Goal: Task Accomplishment & Management: Use online tool/utility

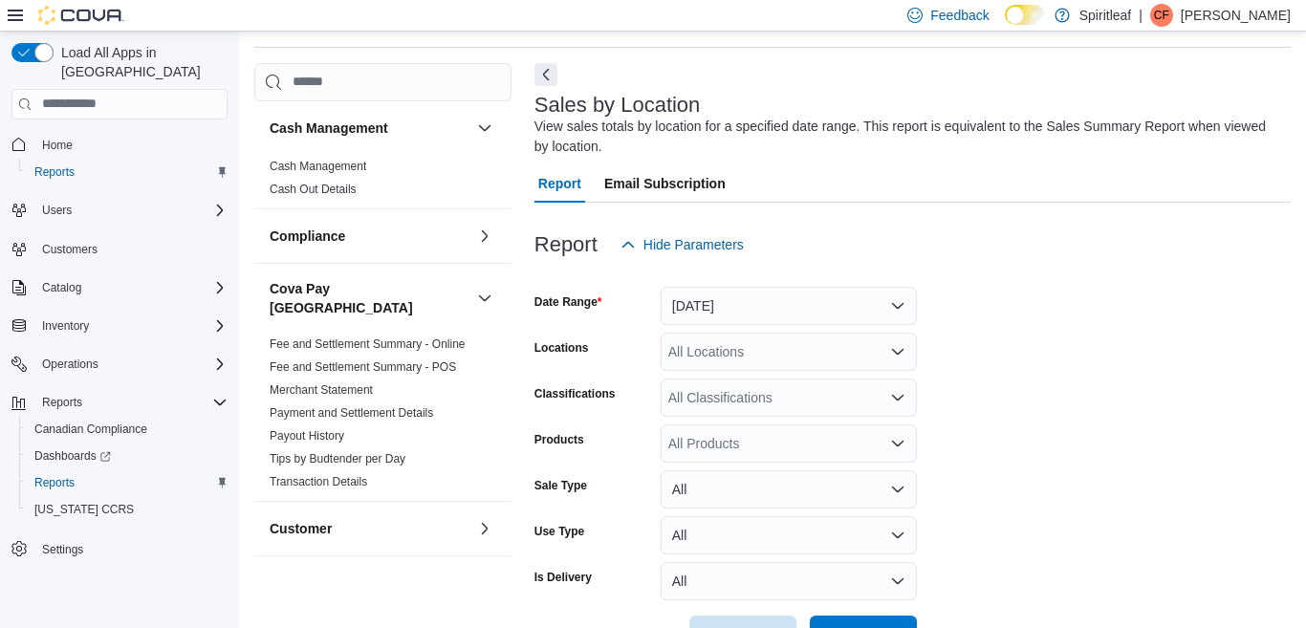
scroll to position [64, 0]
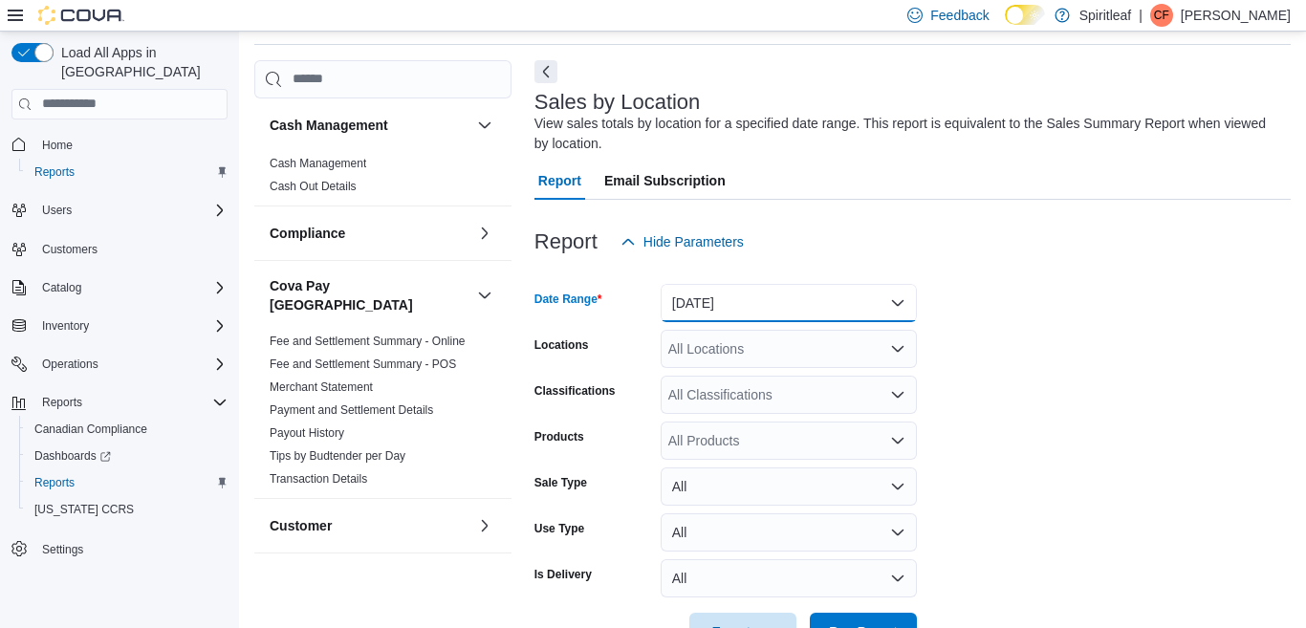
click at [808, 301] on button "[DATE]" at bounding box center [789, 303] width 256 height 38
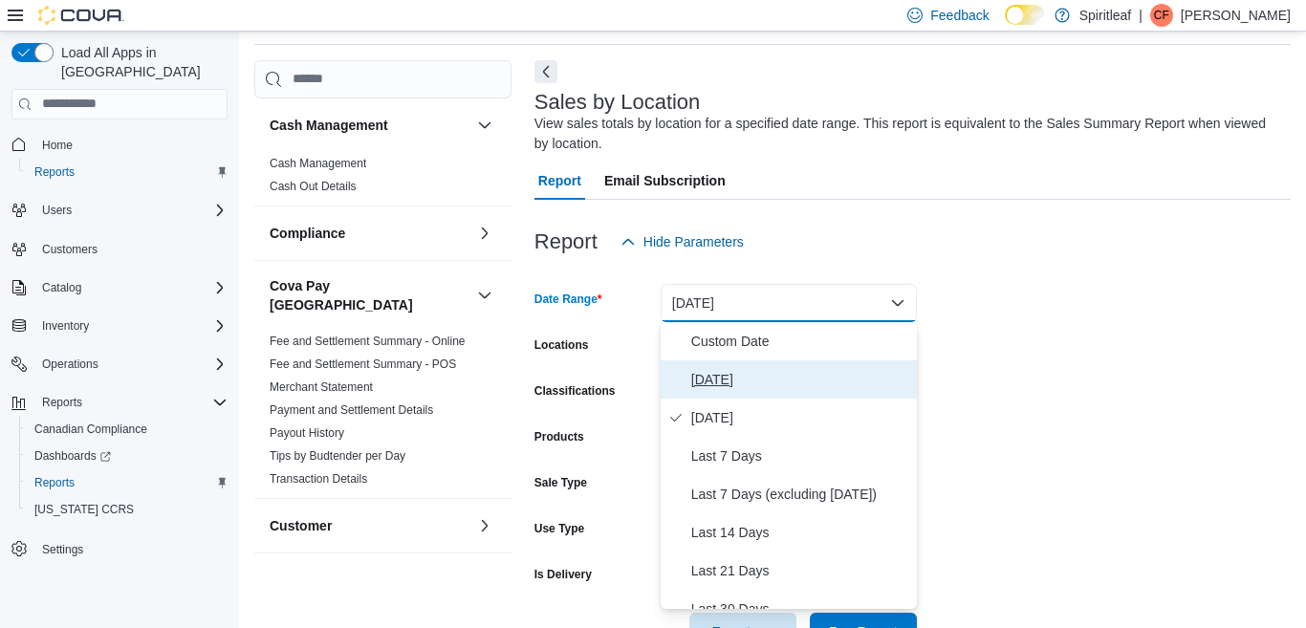
click at [708, 379] on span "[DATE]" at bounding box center [800, 379] width 218 height 23
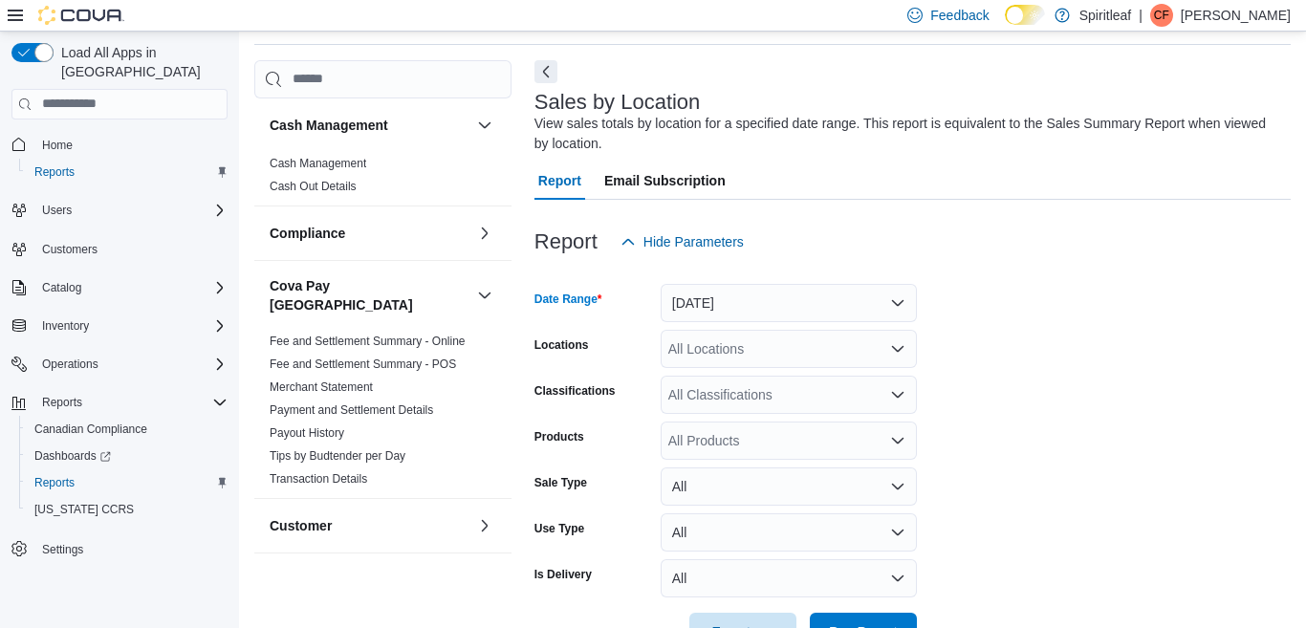
click at [715, 354] on div "All Locations" at bounding box center [789, 349] width 256 height 38
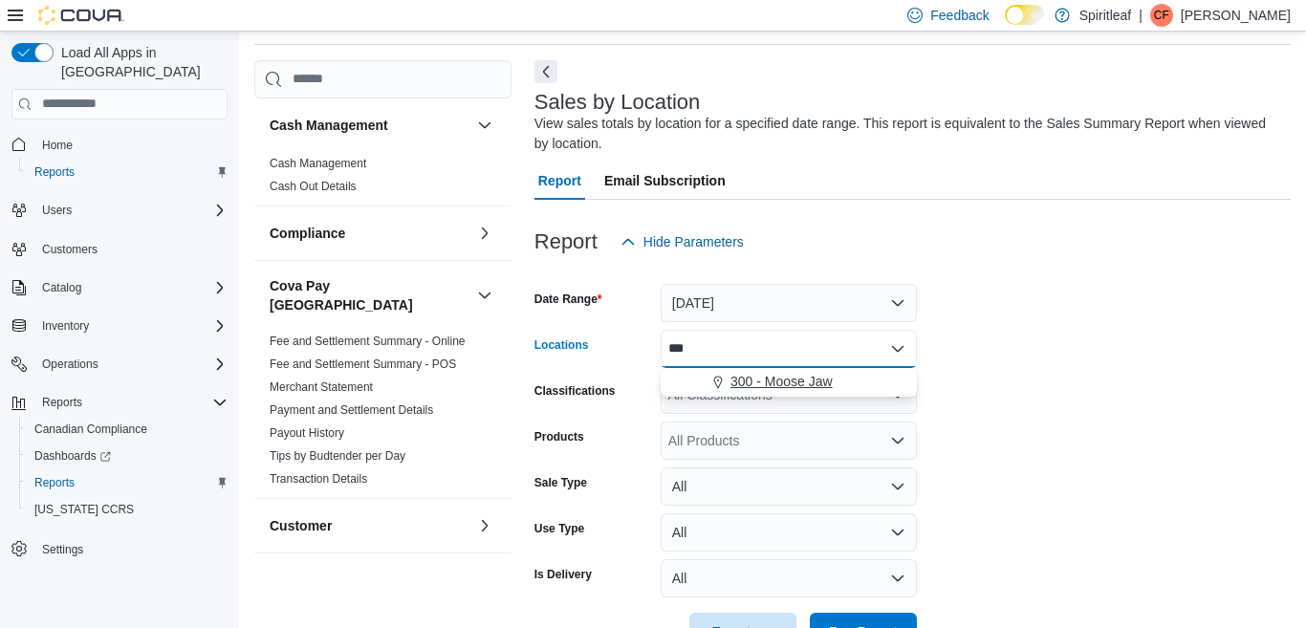
type input "***"
click at [765, 381] on span "300 - Moose Jaw" at bounding box center [781, 381] width 102 height 19
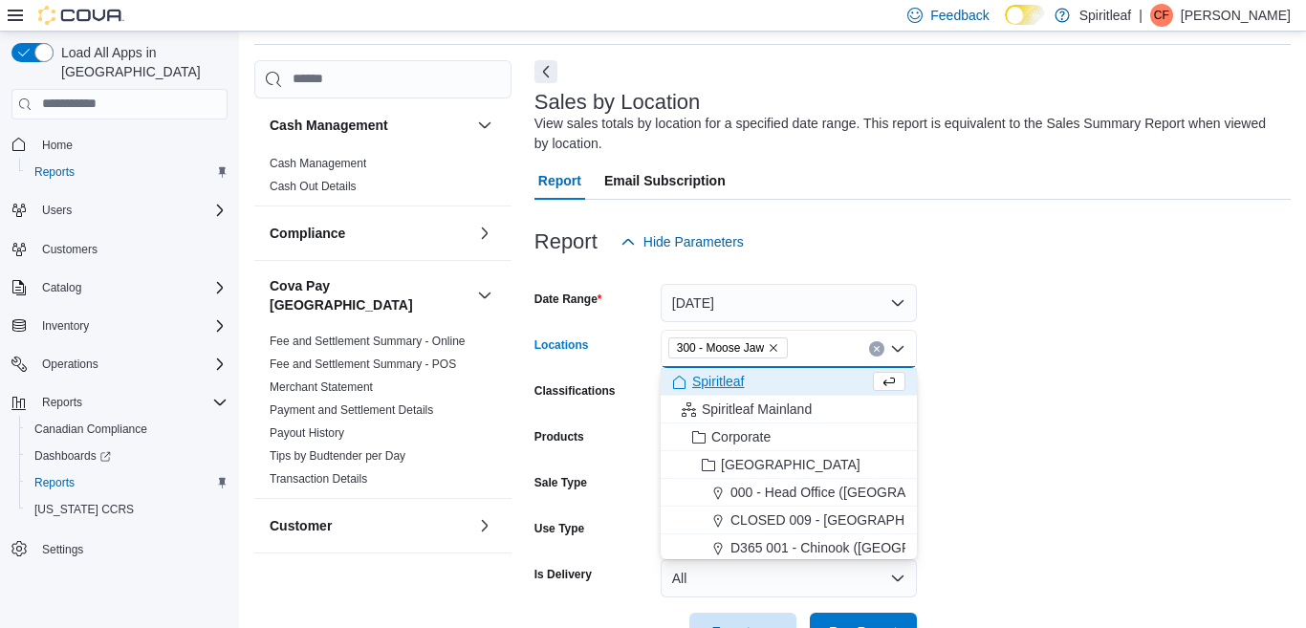
click at [1032, 421] on form "Date Range [DATE] Locations 300 - Moose Jaw Combo box. Selected. 300 - Moose Ja…" at bounding box center [912, 456] width 756 height 390
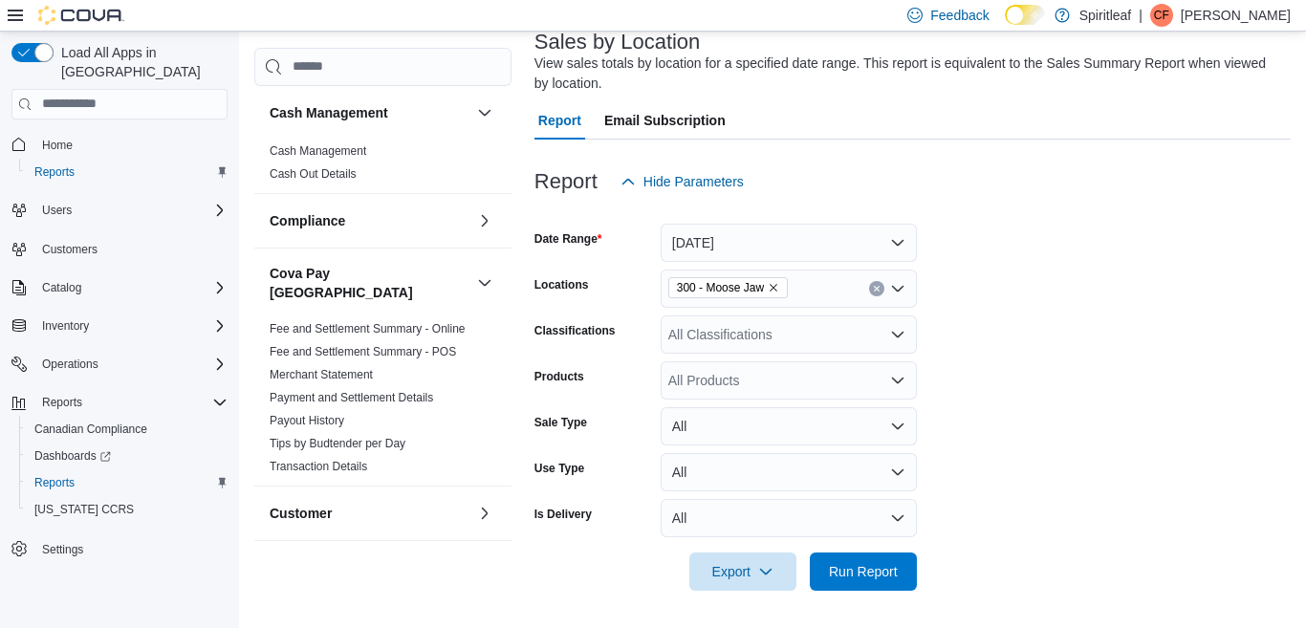
scroll to position [125, 0]
click at [849, 566] on span "Run Report" at bounding box center [863, 569] width 69 height 19
